Goal: Information Seeking & Learning: Check status

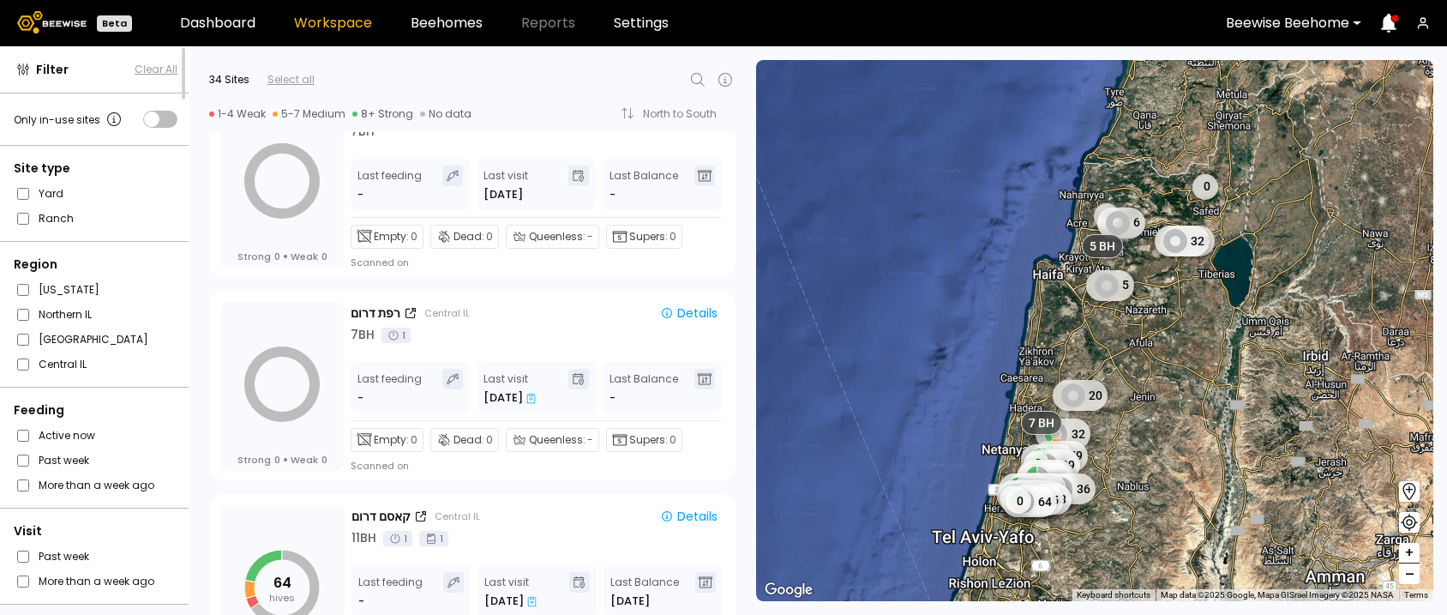
scroll to position [6137, 0]
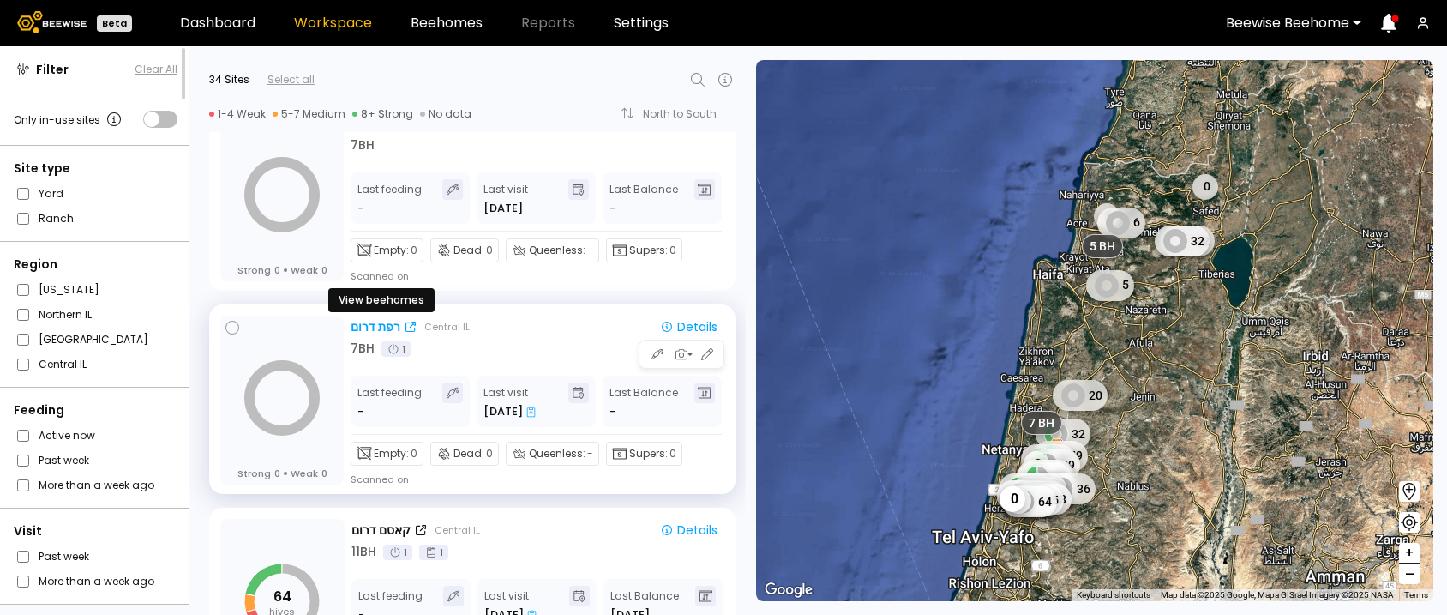
click at [365, 329] on div "רפת דרום" at bounding box center [376, 327] width 50 height 18
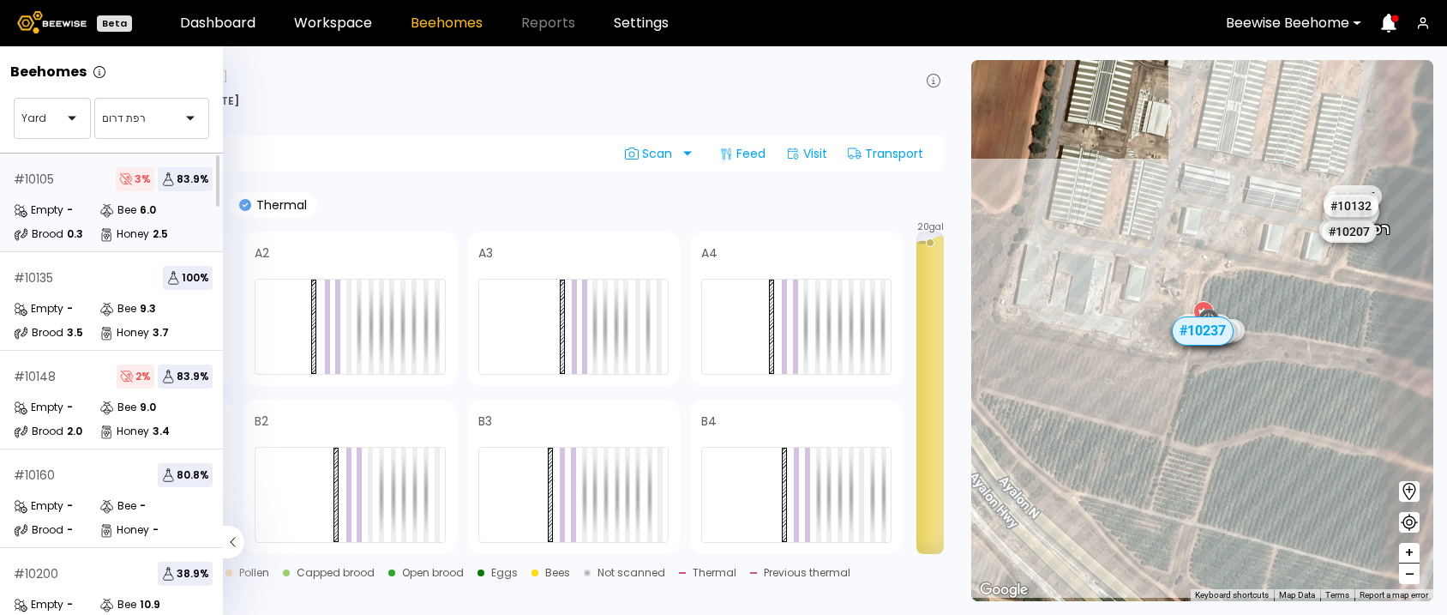
click at [81, 224] on div "Empty - Bee 6.0 Brood 0.3 Honey 2.5" at bounding box center [113, 221] width 199 height 41
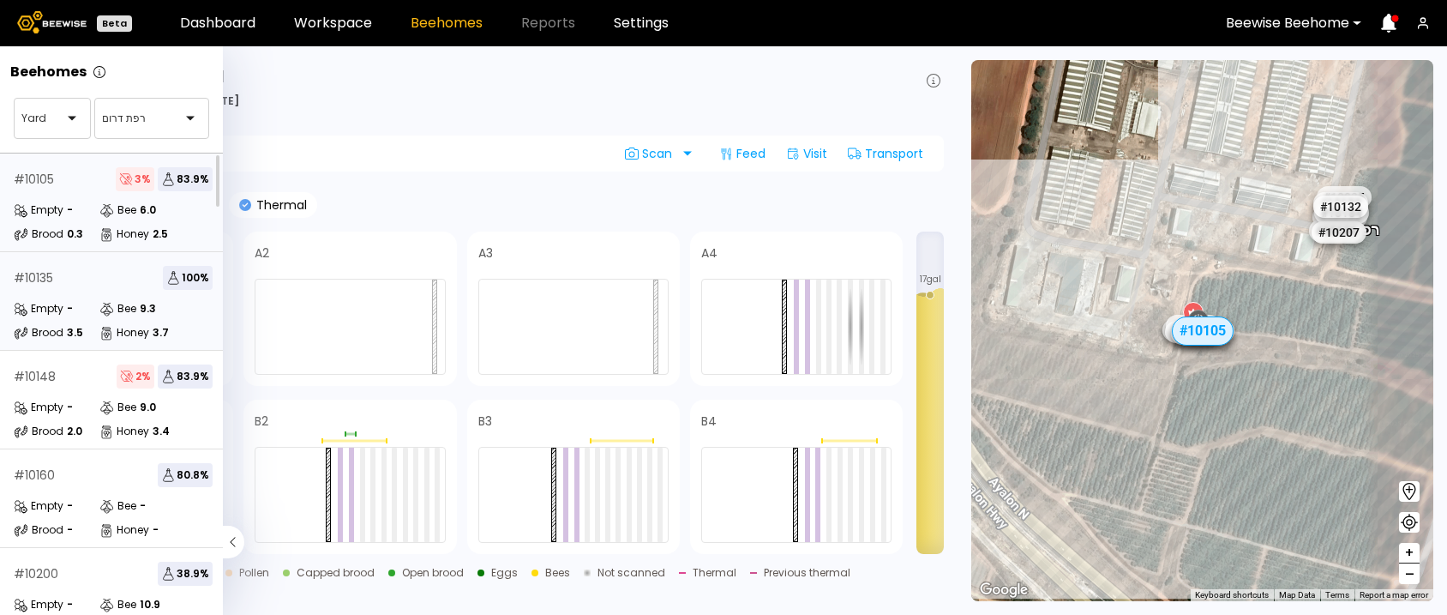
click at [103, 280] on div "# 10135 100 %" at bounding box center [113, 278] width 199 height 24
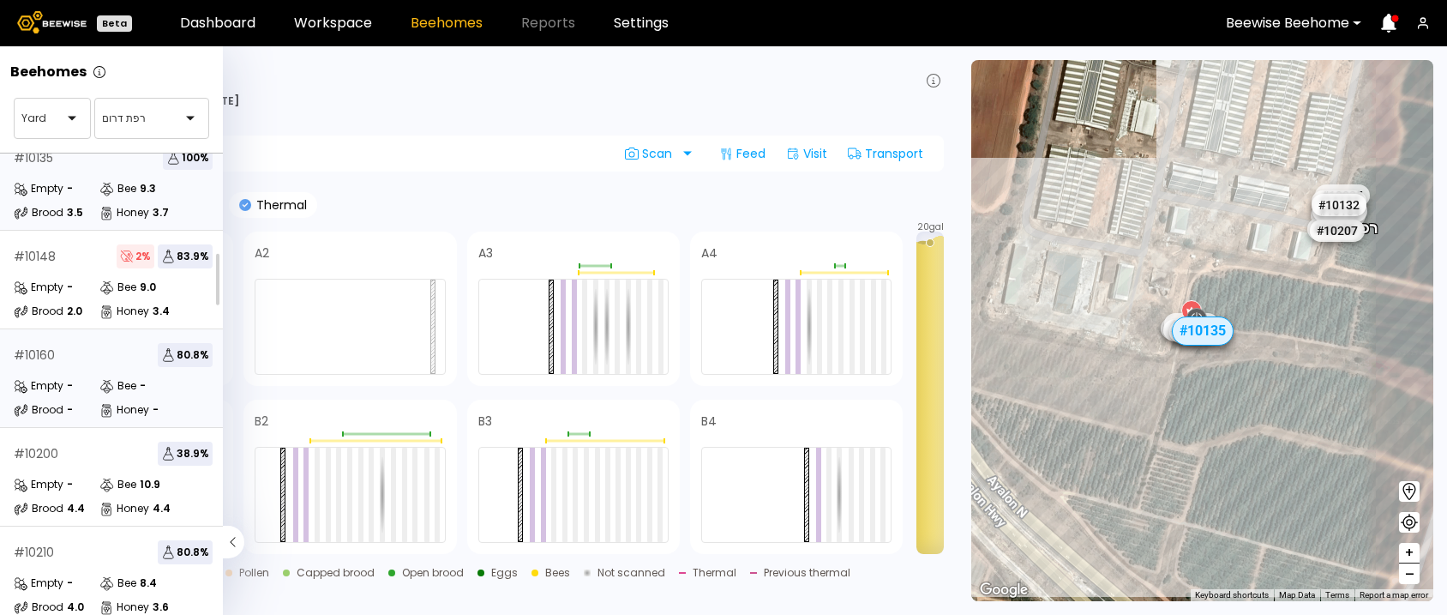
scroll to position [125, 0]
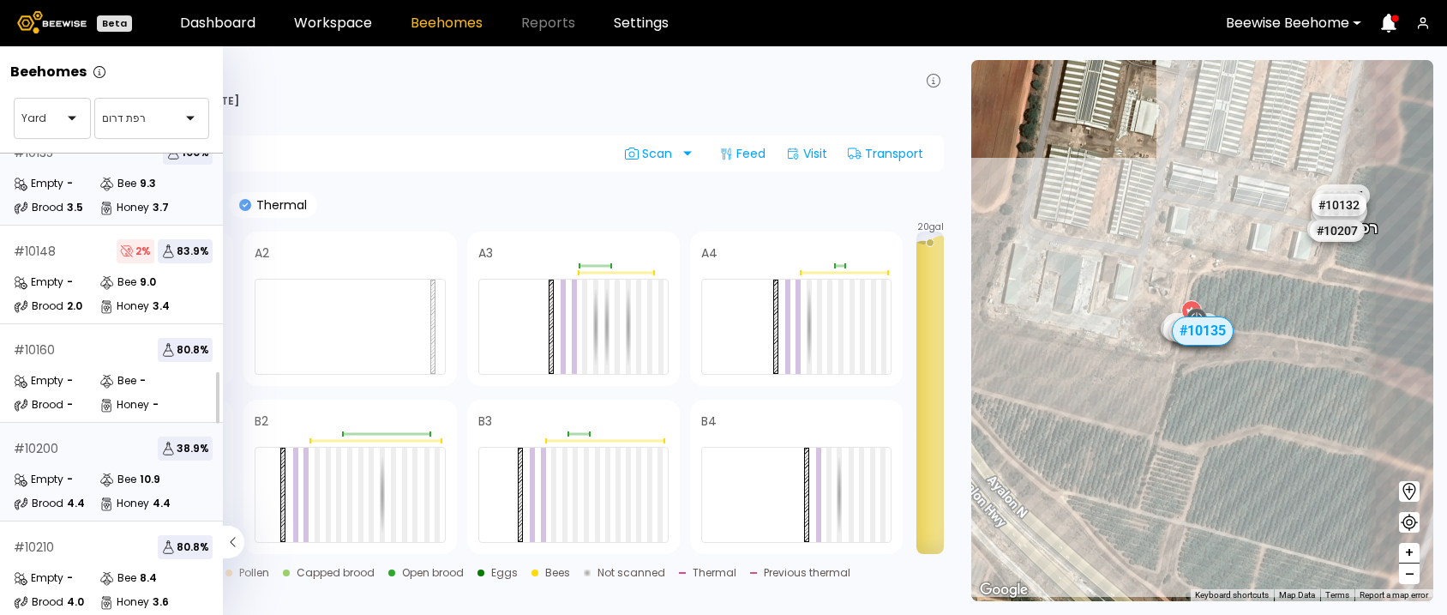
click at [93, 458] on div "# 10200 38.9 %" at bounding box center [113, 448] width 199 height 24
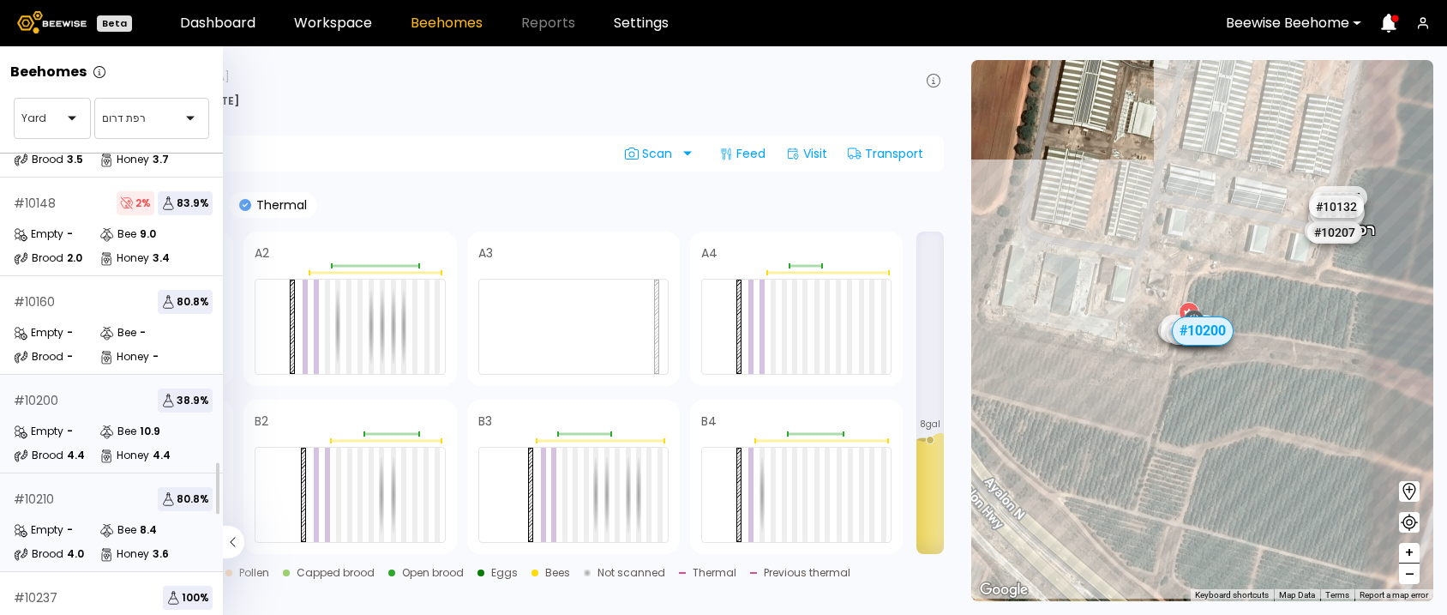
scroll to position [182, 0]
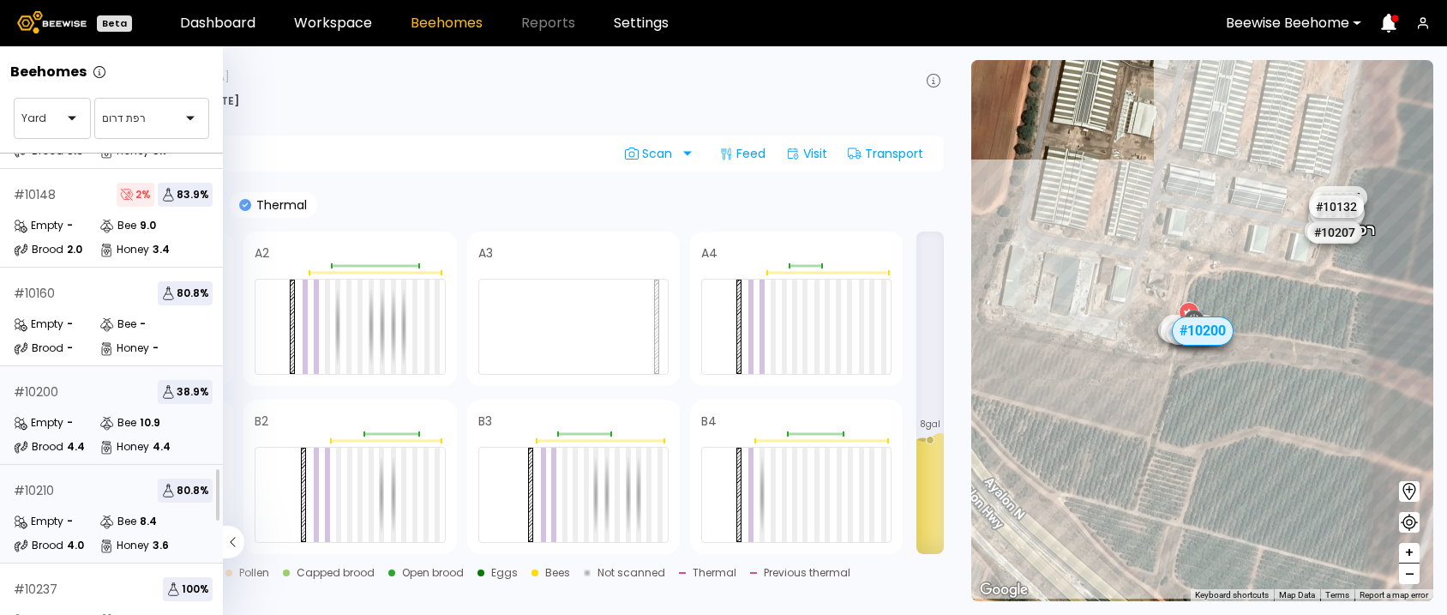
click at [82, 493] on div "# 10210 80.8 %" at bounding box center [113, 490] width 199 height 24
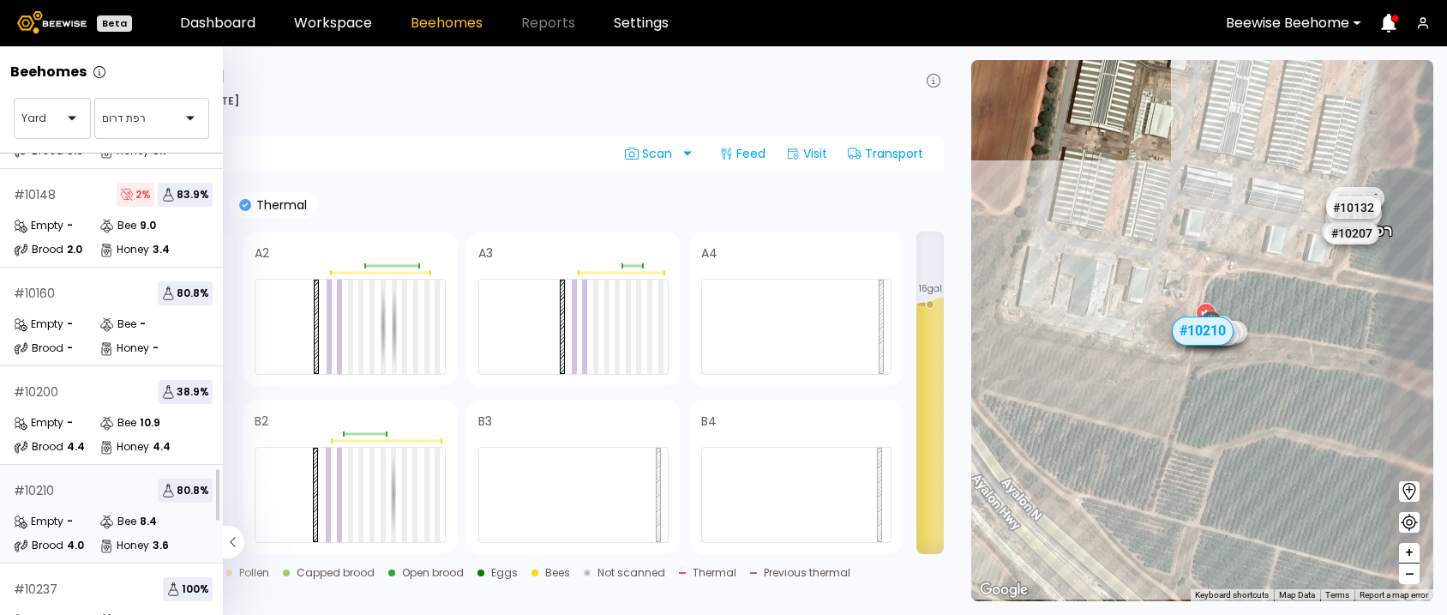
scroll to position [238, 0]
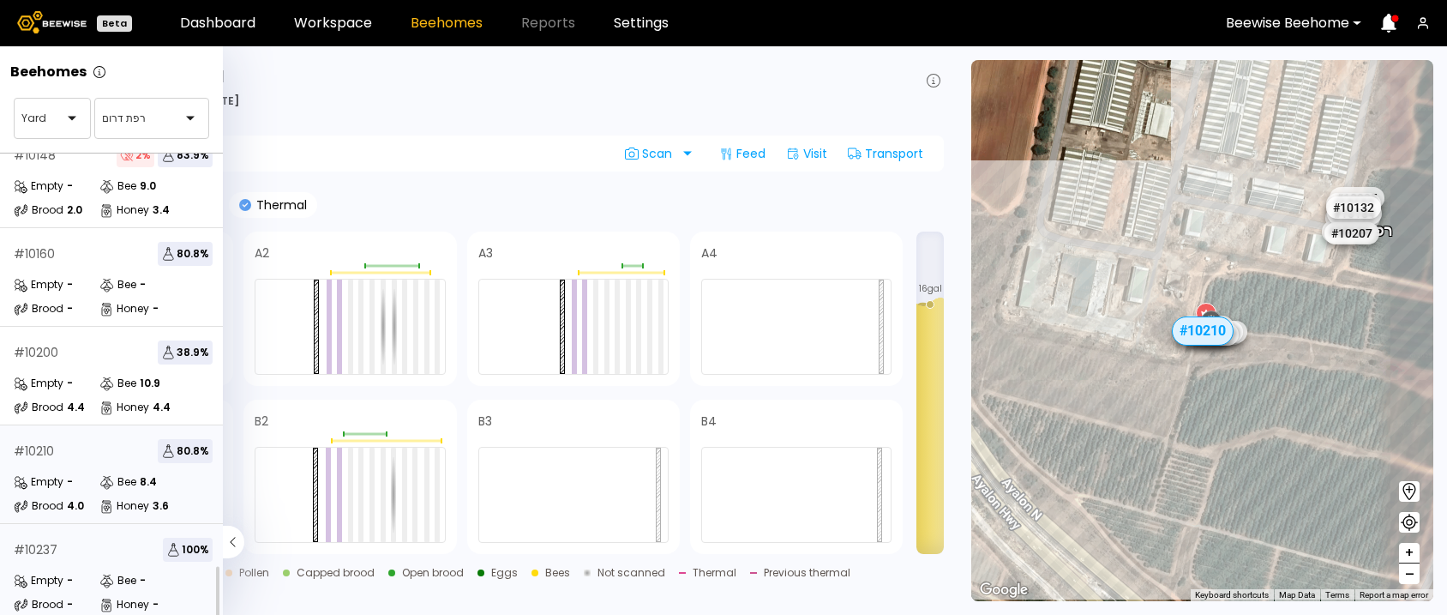
click at [80, 538] on div "# 10237 100 %" at bounding box center [113, 550] width 199 height 24
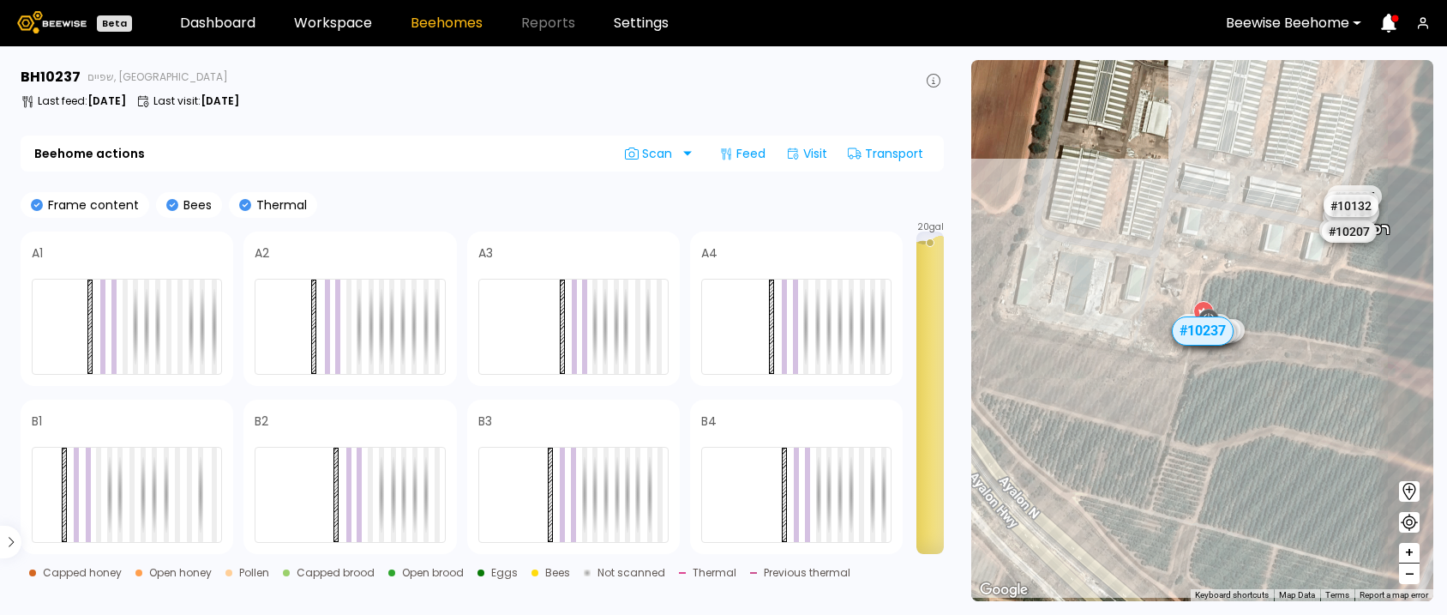
scroll to position [192, 0]
click at [322, 16] on link "Workspace" at bounding box center [333, 23] width 78 height 14
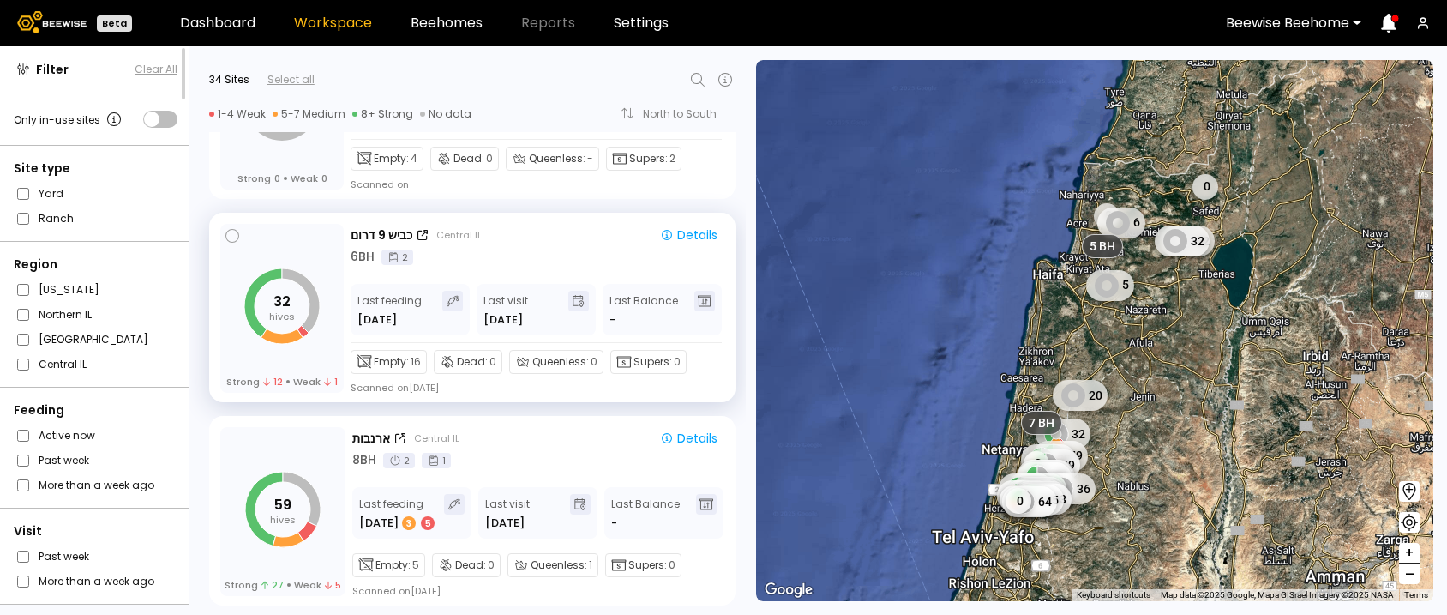
scroll to position [1353, 0]
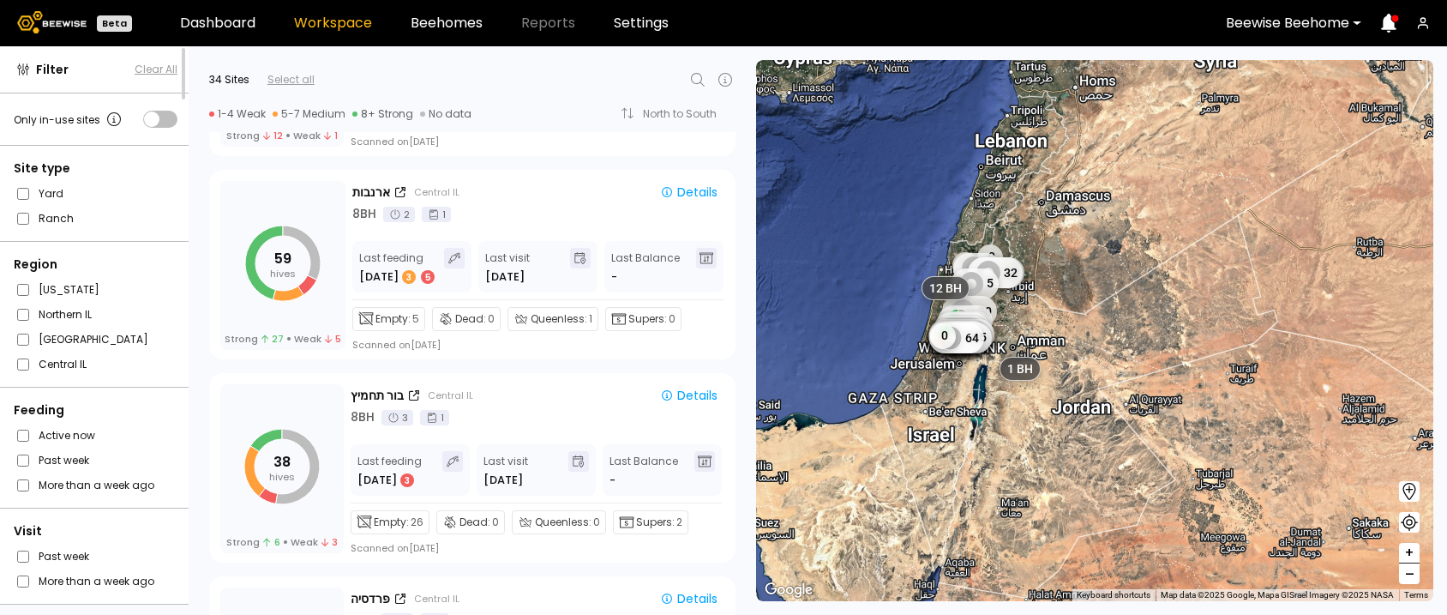
scroll to position [1572, 0]
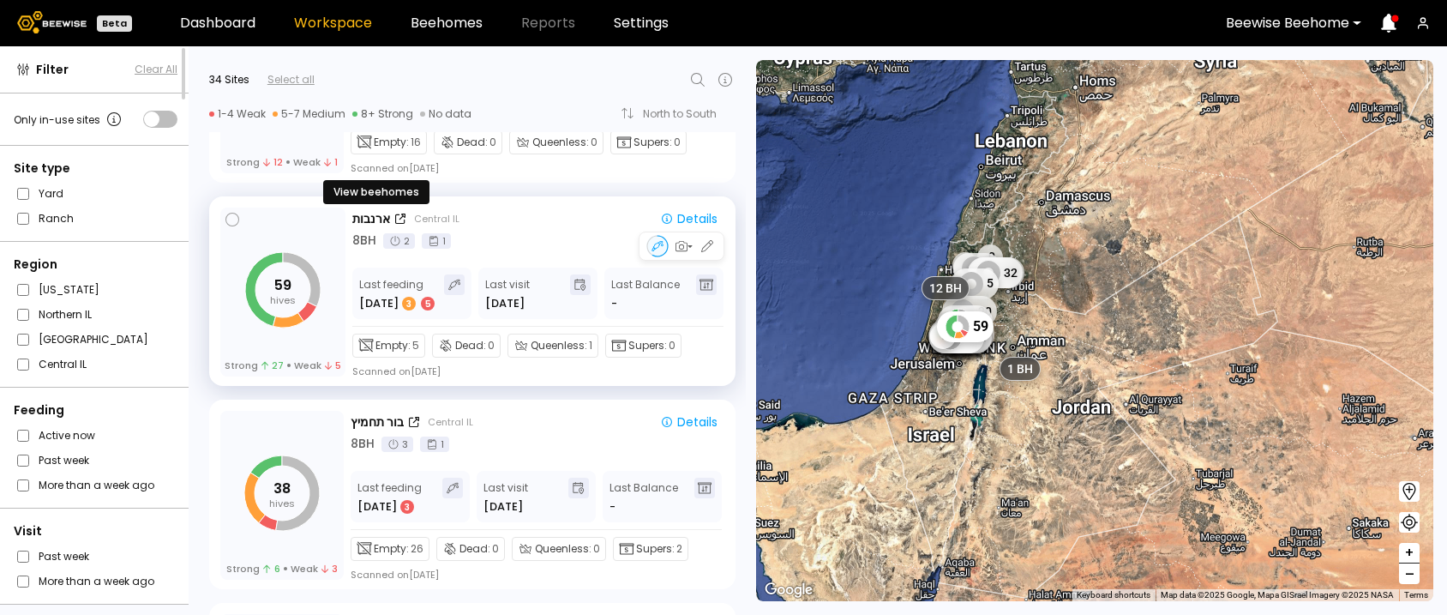
drag, startPoint x: 369, startPoint y: 223, endPoint x: 334, endPoint y: 243, distance: 40.0
click at [334, 243] on div "59 hives Strong 27 Weak 5" at bounding box center [282, 291] width 125 height 169
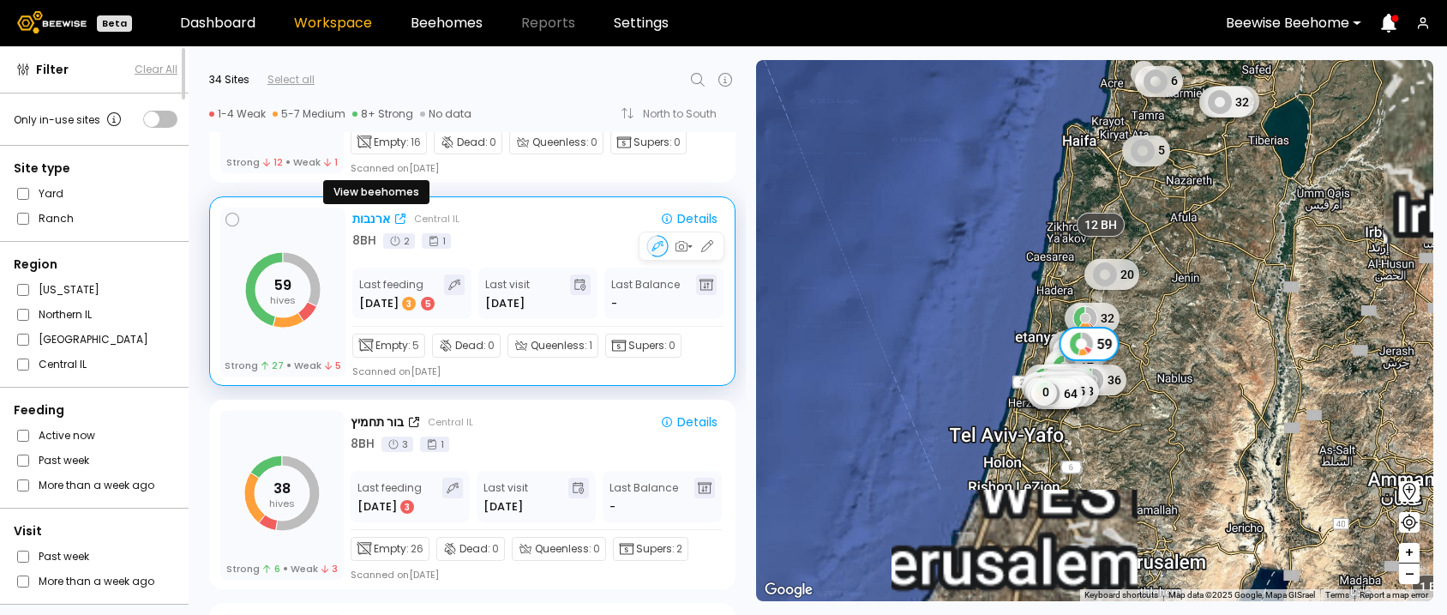
click at [368, 216] on div "ארנבות" at bounding box center [371, 219] width 38 height 18
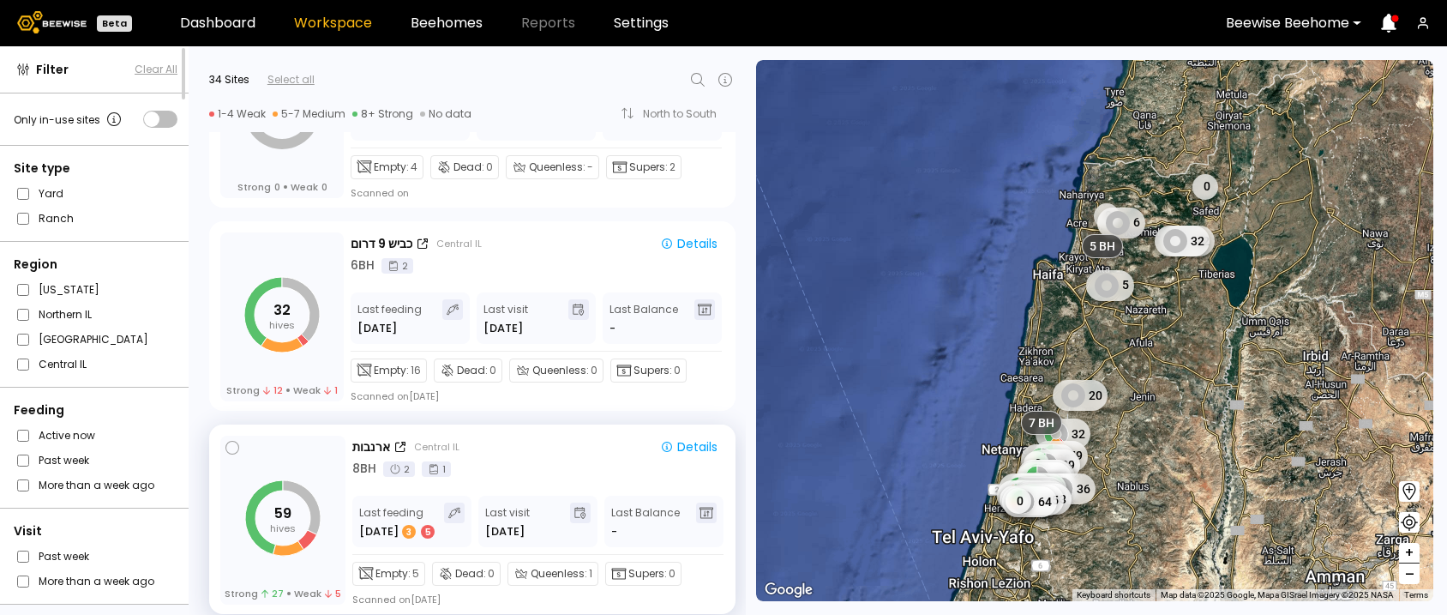
scroll to position [1334, 0]
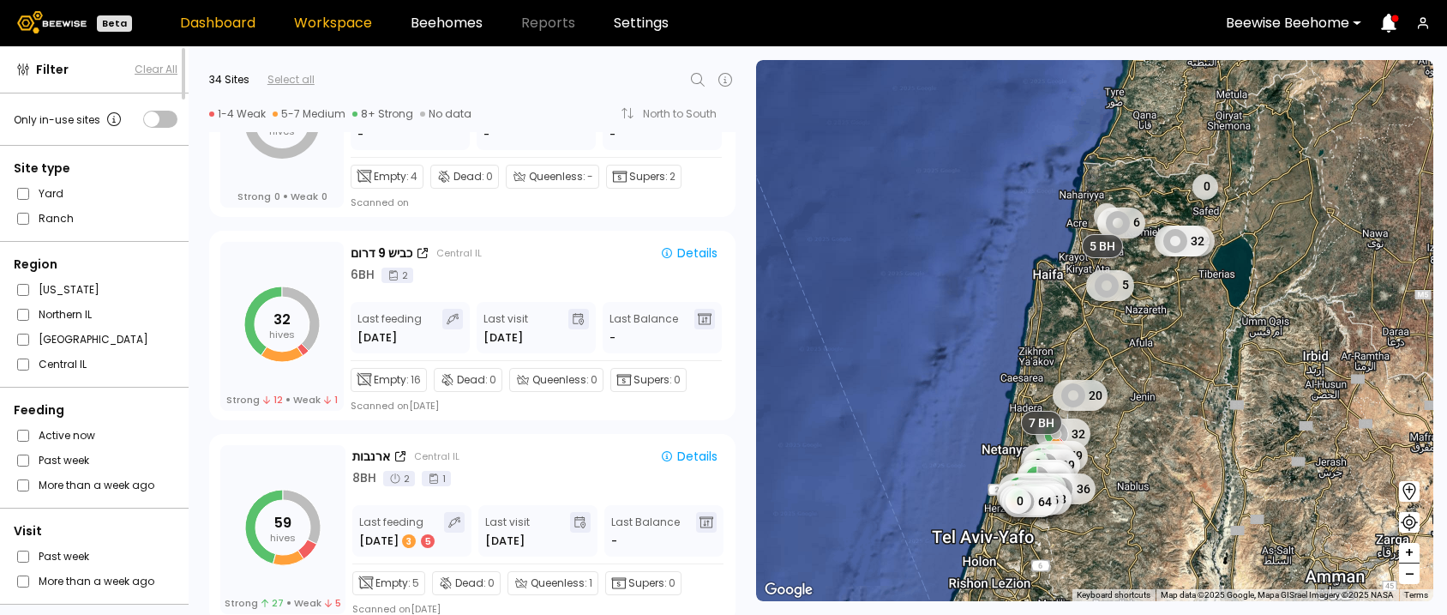
click at [203, 24] on link "Dashboard" at bounding box center [217, 23] width 75 height 14
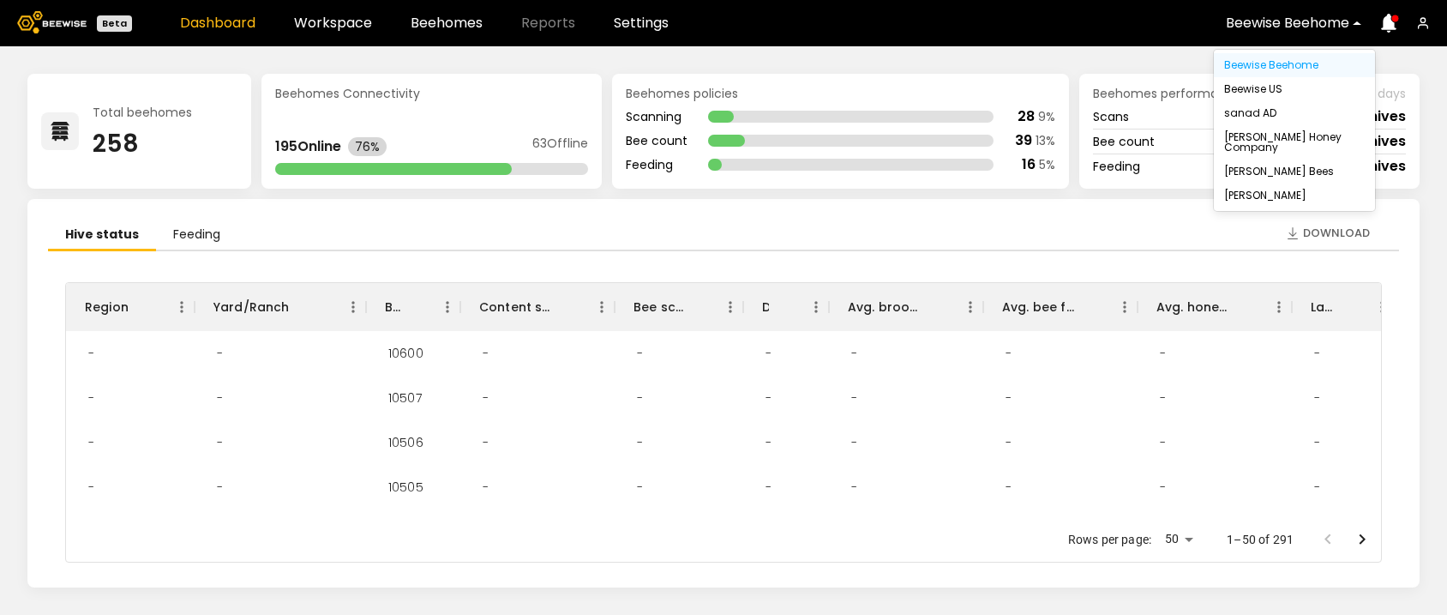
click at [1359, 17] on div "Beewise Beehome" at bounding box center [1287, 22] width 147 height 39
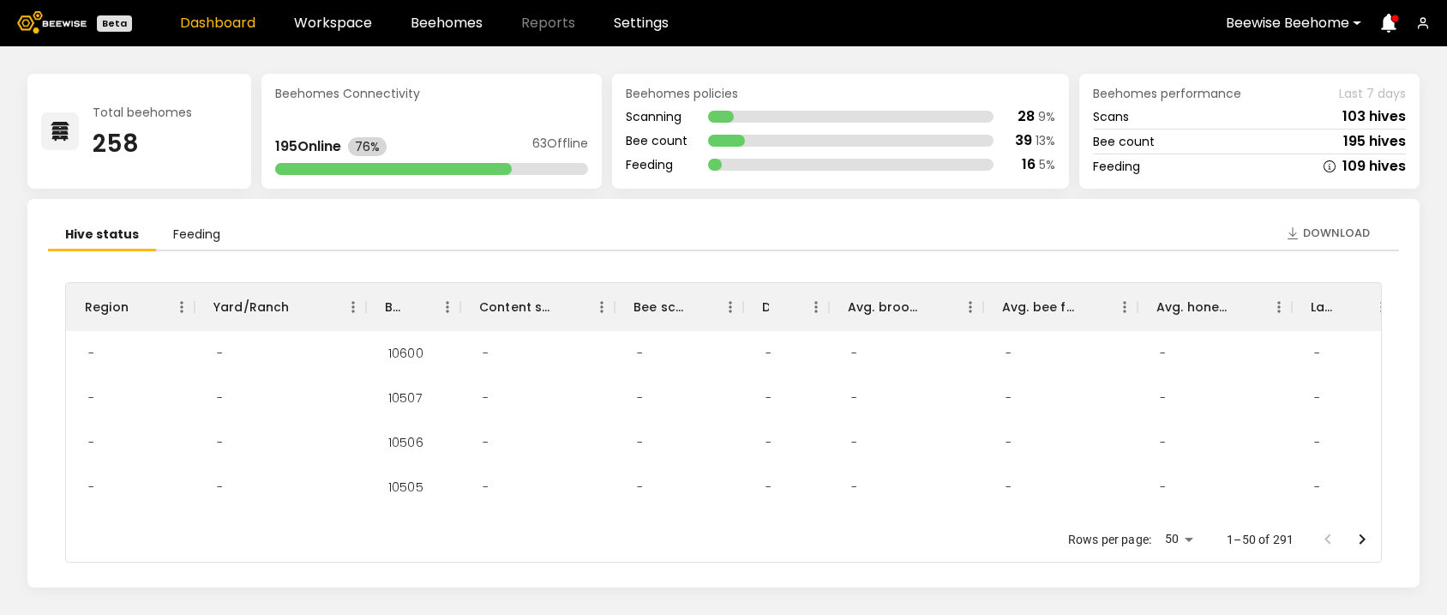
click at [1024, 214] on div "Download Hive status Feeding Region Yard/Ranch BH ID Content scan hives Bee sca…" at bounding box center [723, 393] width 1392 height 388
click at [1297, 231] on icon "button" at bounding box center [1293, 233] width 14 height 14
click at [338, 26] on link "Workspace" at bounding box center [333, 23] width 78 height 14
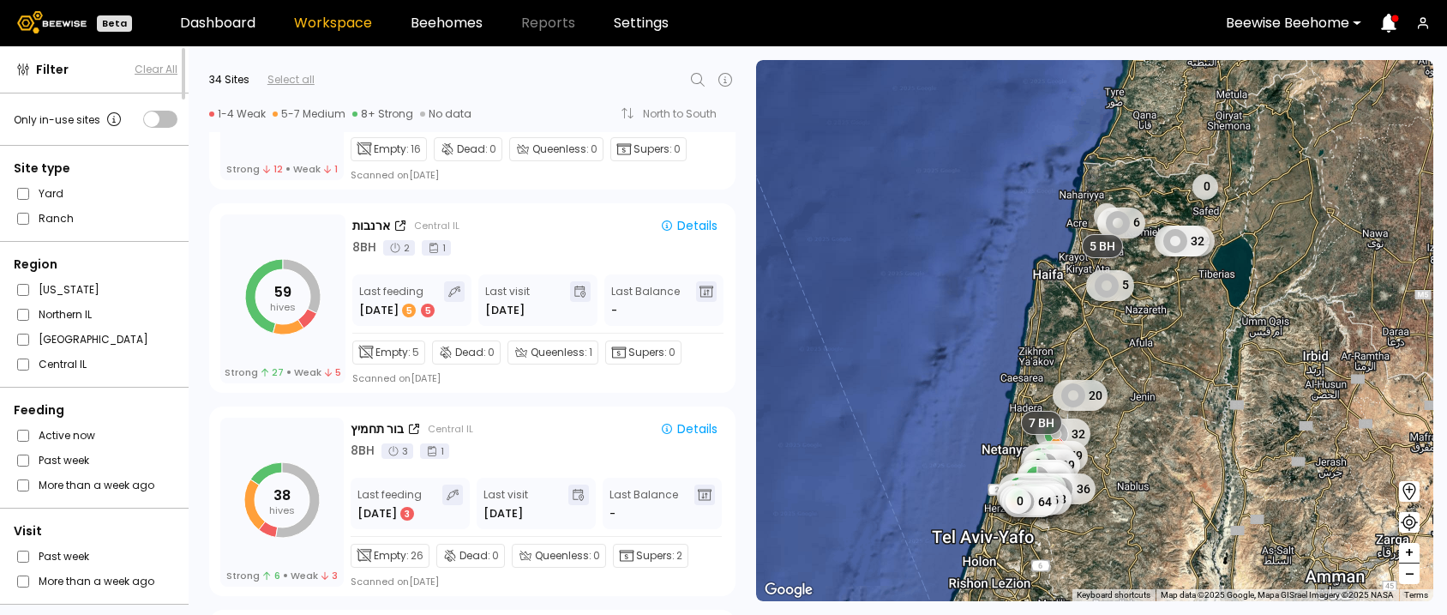
scroll to position [1578, 0]
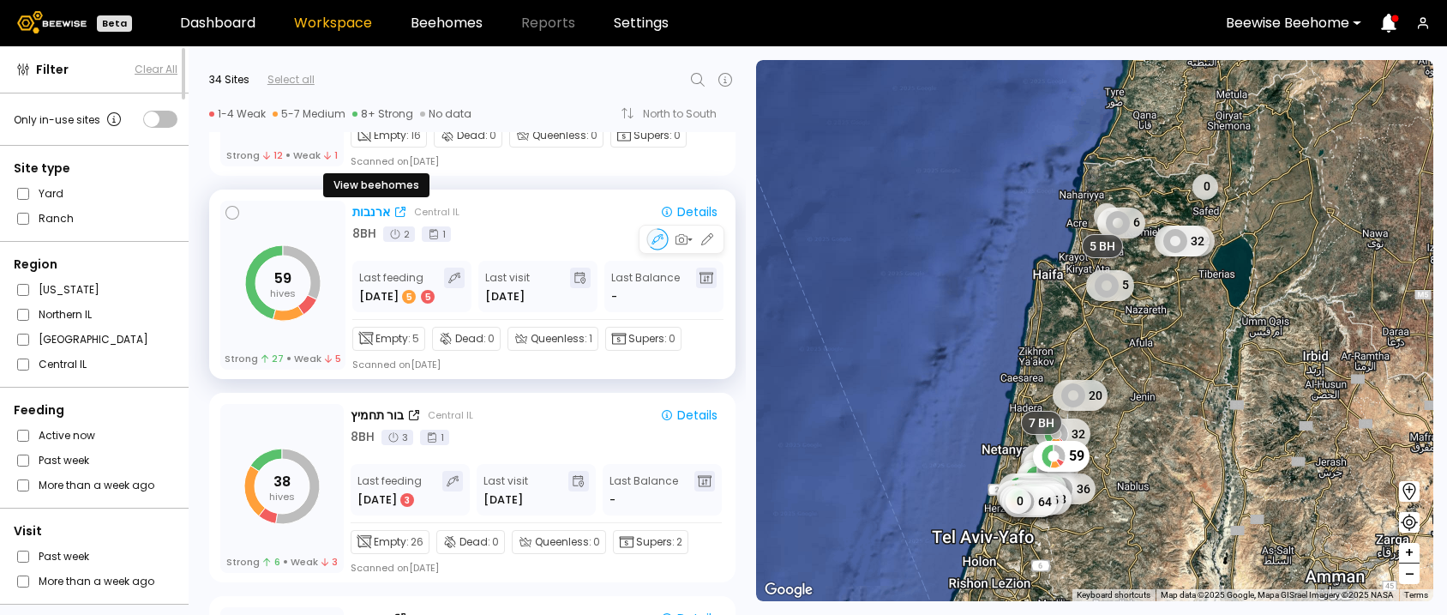
click at [374, 206] on div "ארנבות" at bounding box center [371, 212] width 38 height 18
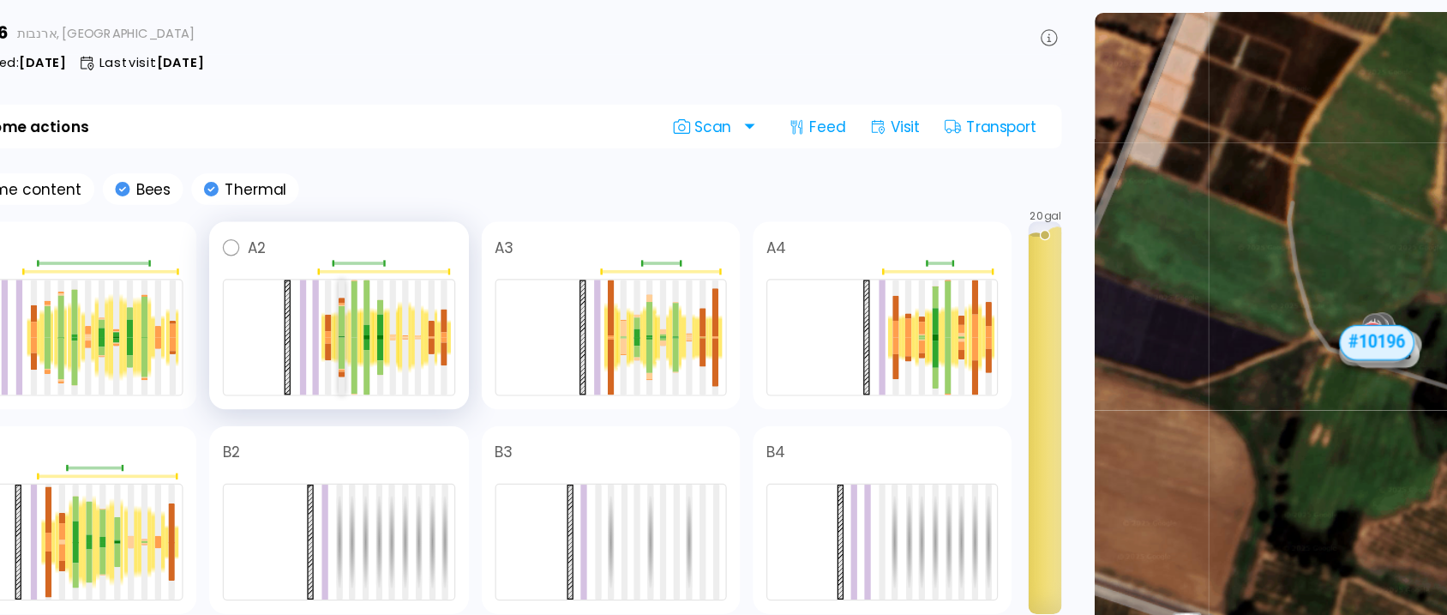
click at [352, 322] on div at bounding box center [352, 313] width 5 height 25
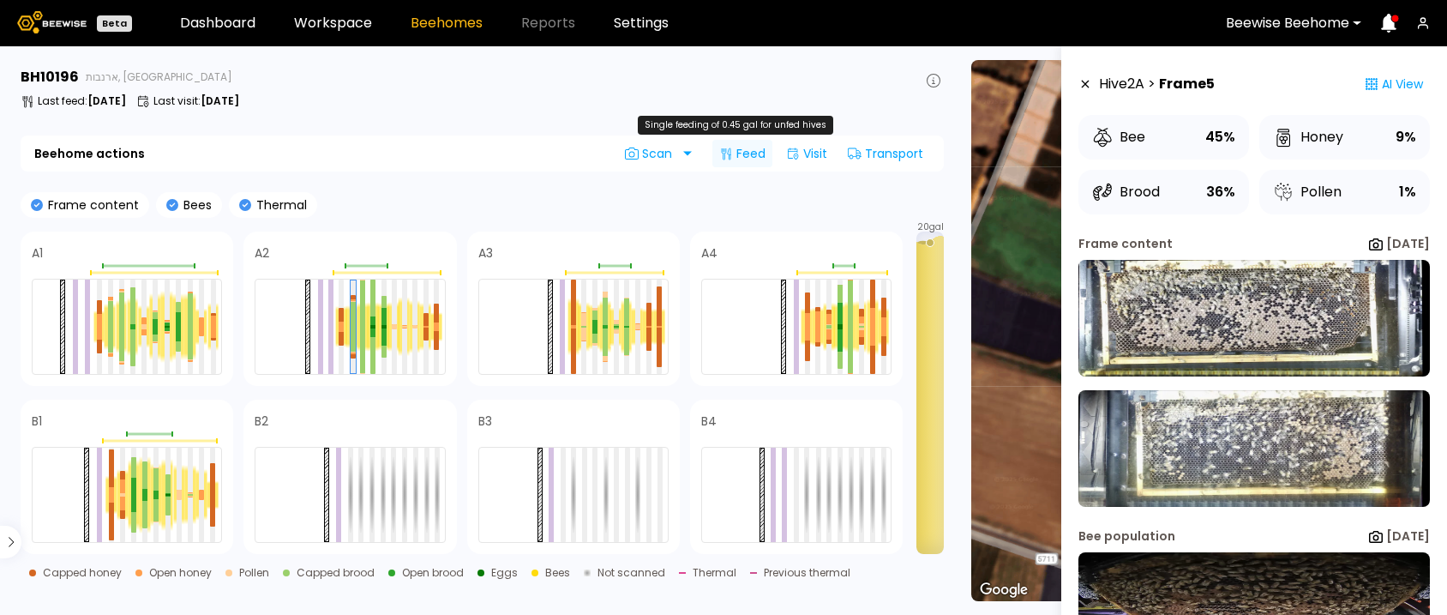
click at [745, 152] on div "Feed" at bounding box center [742, 153] width 60 height 27
click at [1088, 88] on icon at bounding box center [1086, 84] width 14 height 12
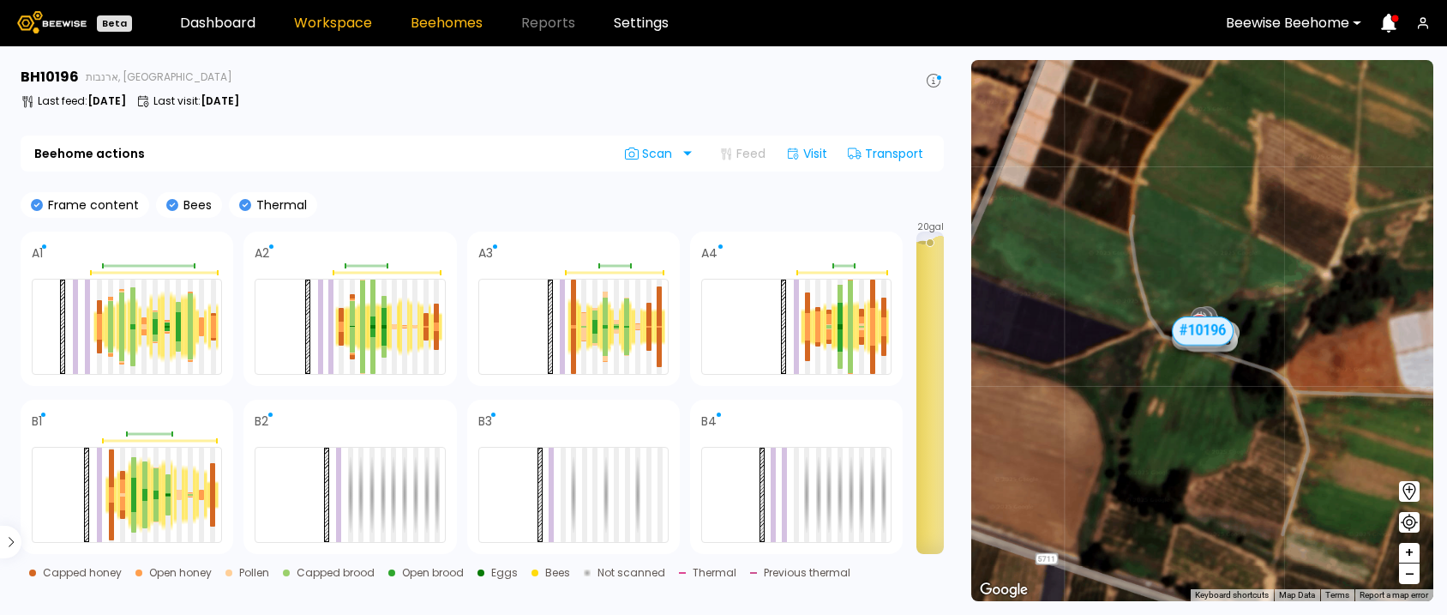
click at [330, 21] on link "Workspace" at bounding box center [333, 23] width 78 height 14
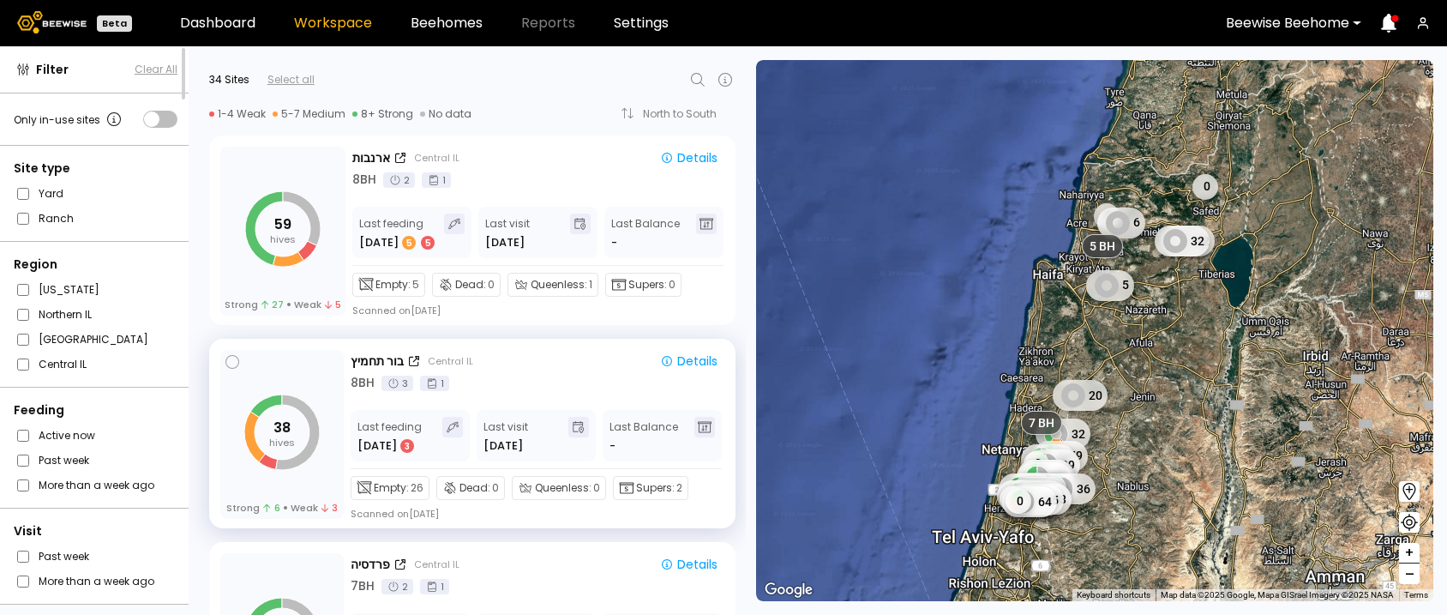
scroll to position [1630, 0]
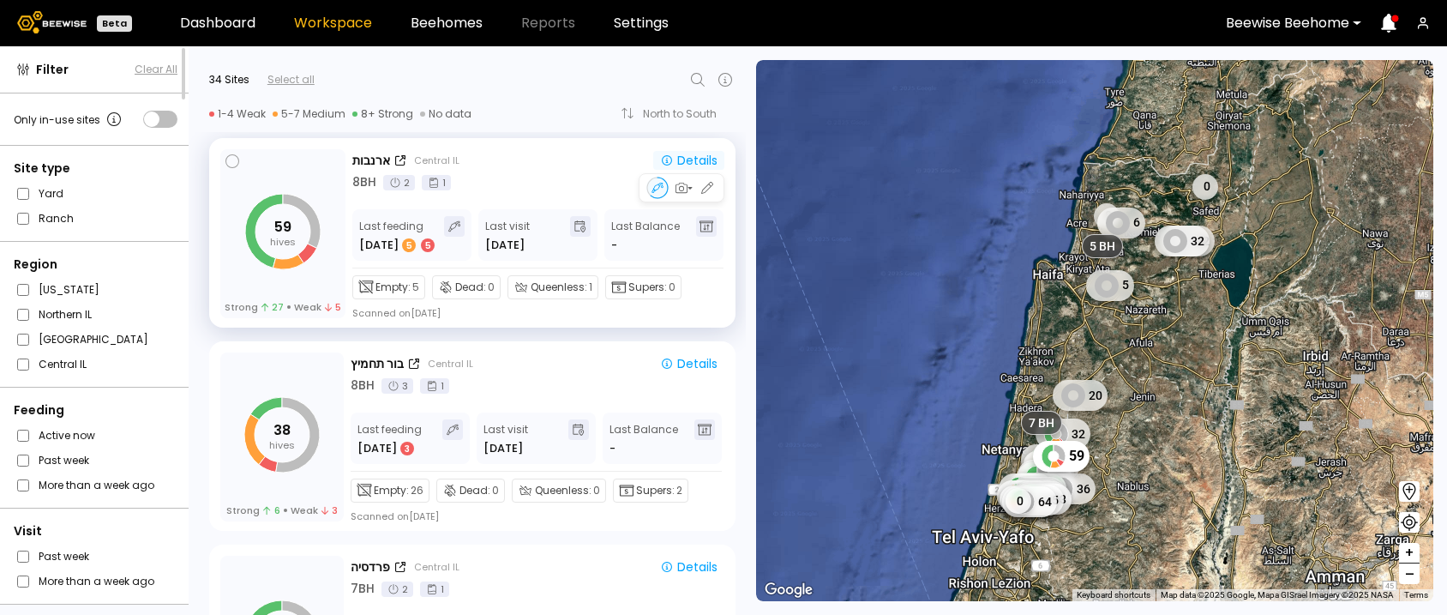
click at [685, 161] on div "Details" at bounding box center [688, 160] width 57 height 15
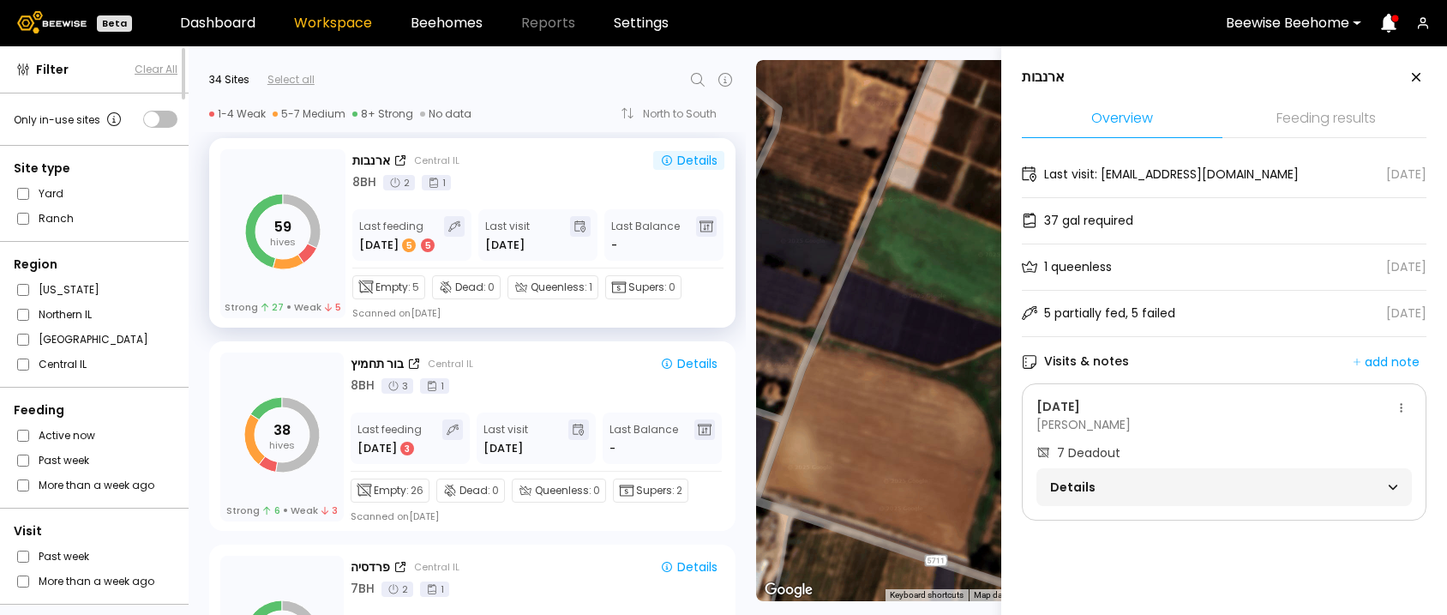
click at [1318, 120] on li "Feeding results" at bounding box center [1326, 119] width 201 height 37
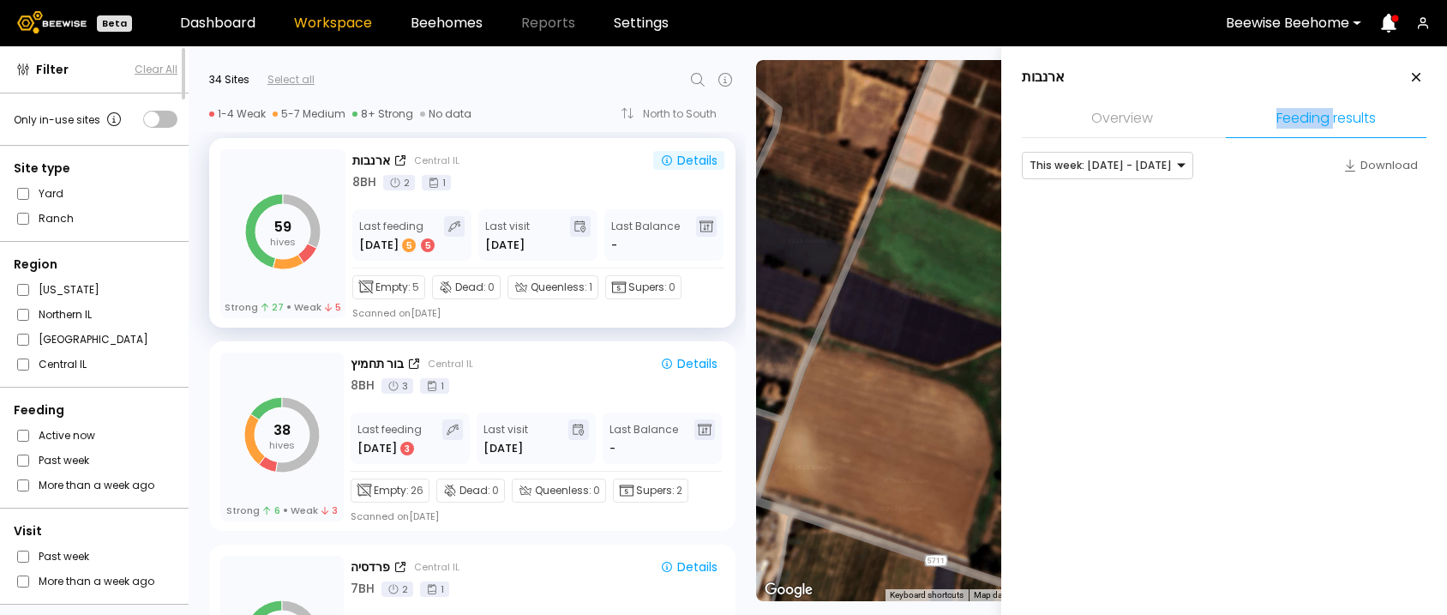
click at [1318, 120] on li "Feeding results" at bounding box center [1326, 119] width 201 height 37
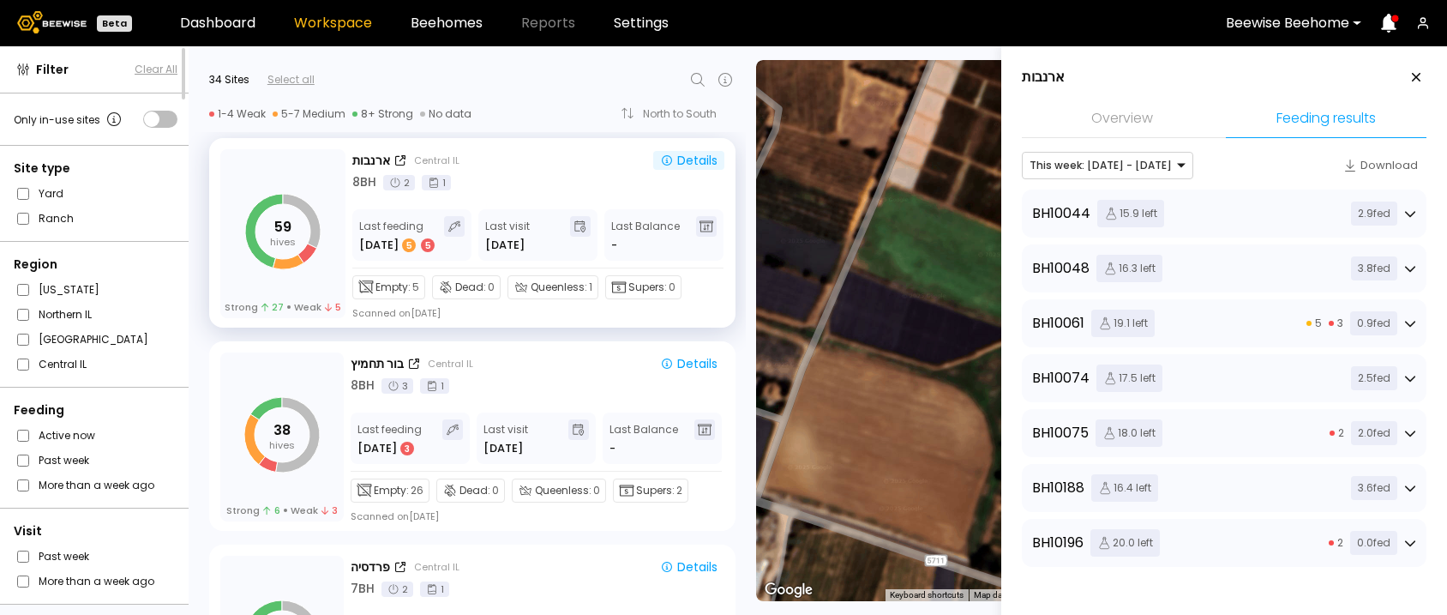
click at [1409, 318] on icon at bounding box center [1410, 323] width 12 height 12
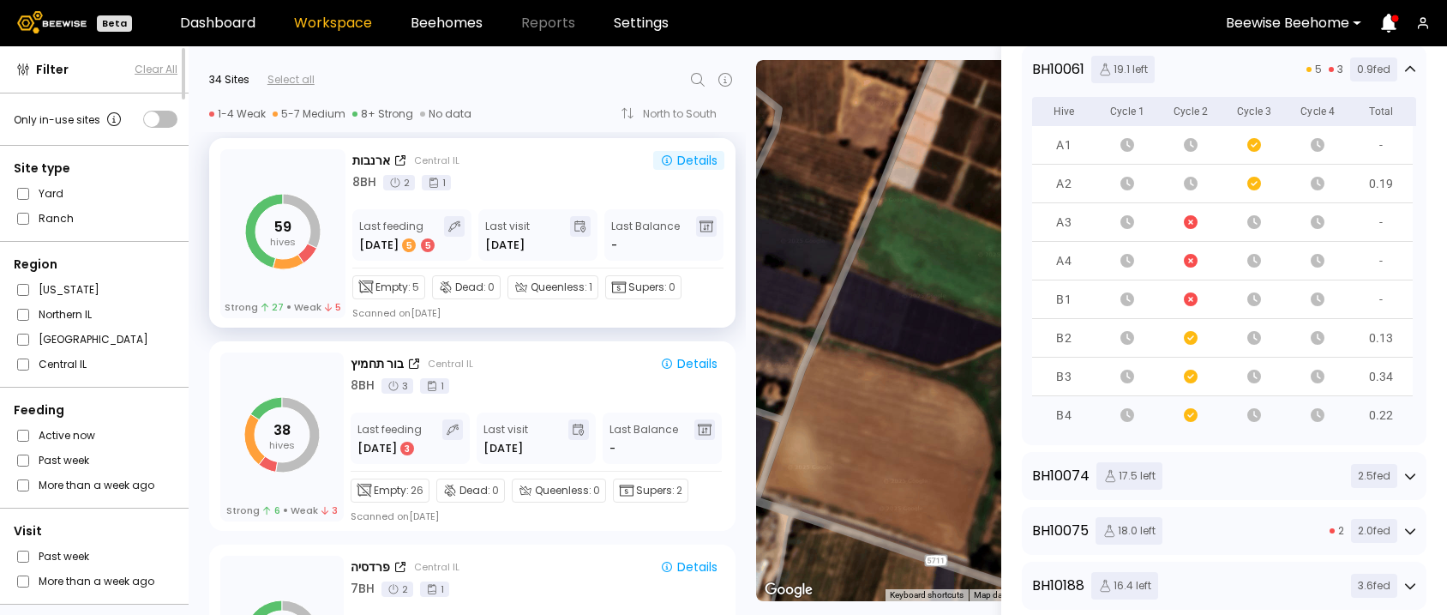
scroll to position [253, 0]
click at [1413, 66] on div "BH 10061 19.1 left 5 3 0.9 fed Hive Cycle 1 Cycle 2 Cycle 3 Cycle 4 Total A1 - …" at bounding box center [1224, 246] width 405 height 400
